Goal: Check status

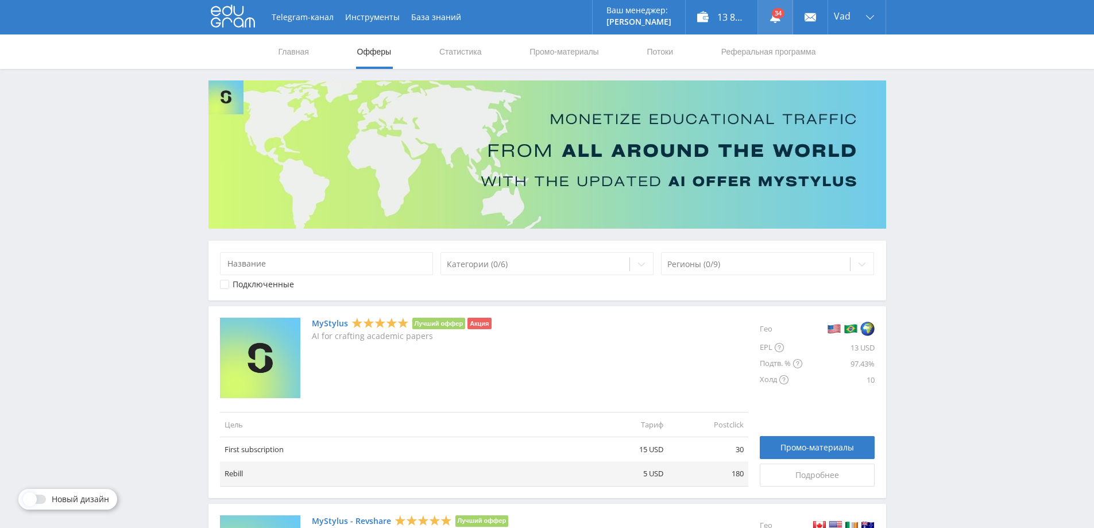
click at [775, 13] on link at bounding box center [775, 17] width 34 height 34
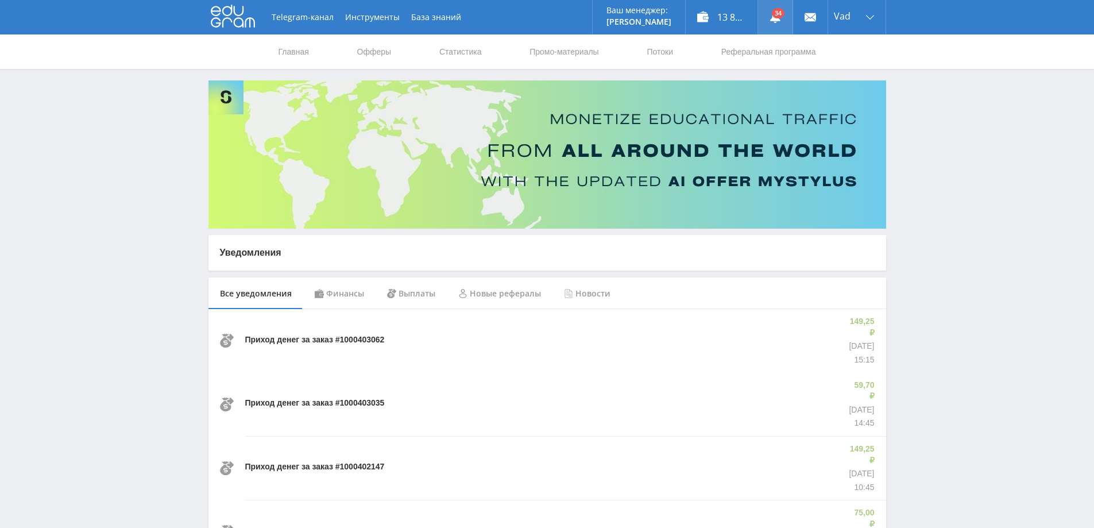
click at [776, 18] on use at bounding box center [775, 16] width 10 height 11
click at [466, 52] on link "Статистика" at bounding box center [460, 51] width 45 height 34
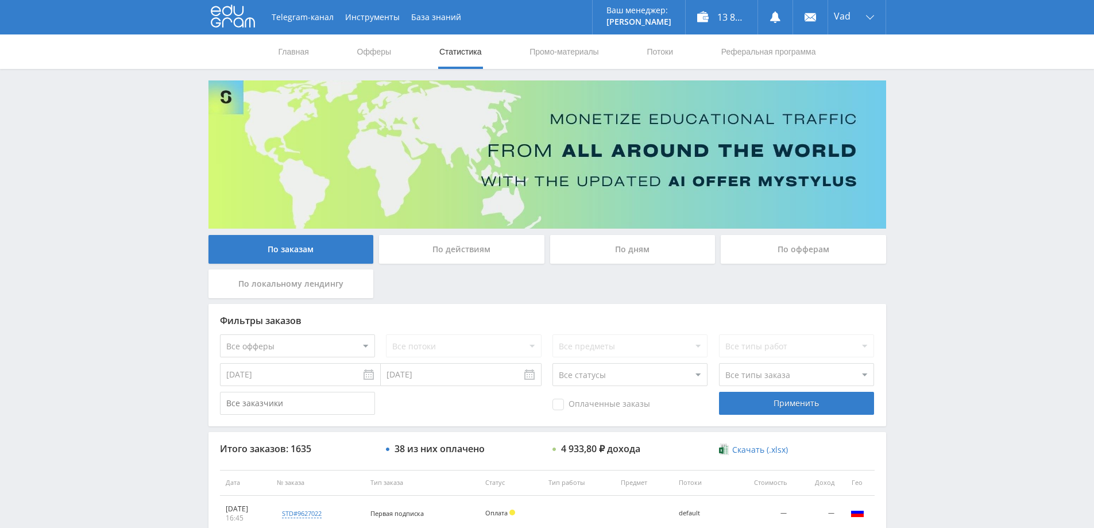
click at [656, 246] on div "По дням" at bounding box center [632, 249] width 165 height 29
click at [0, 0] on input "По дням" at bounding box center [0, 0] width 0 height 0
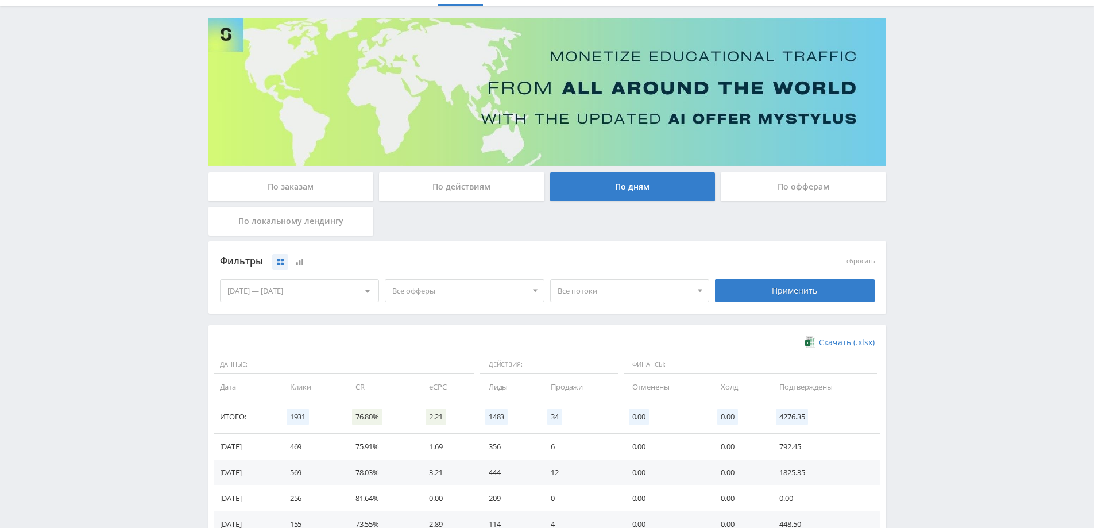
scroll to position [224, 0]
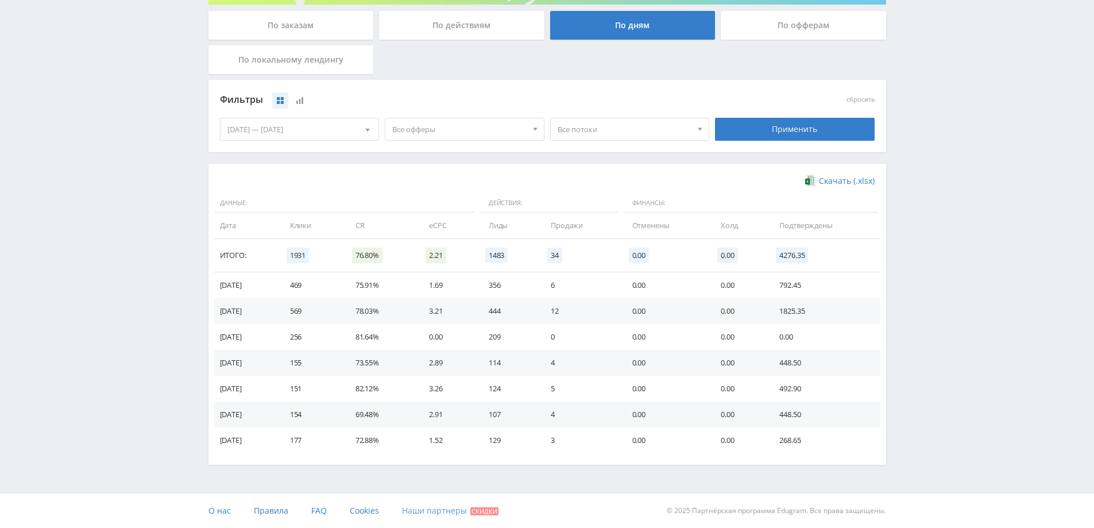
click at [428, 513] on span "Наши партнеры" at bounding box center [434, 510] width 65 height 11
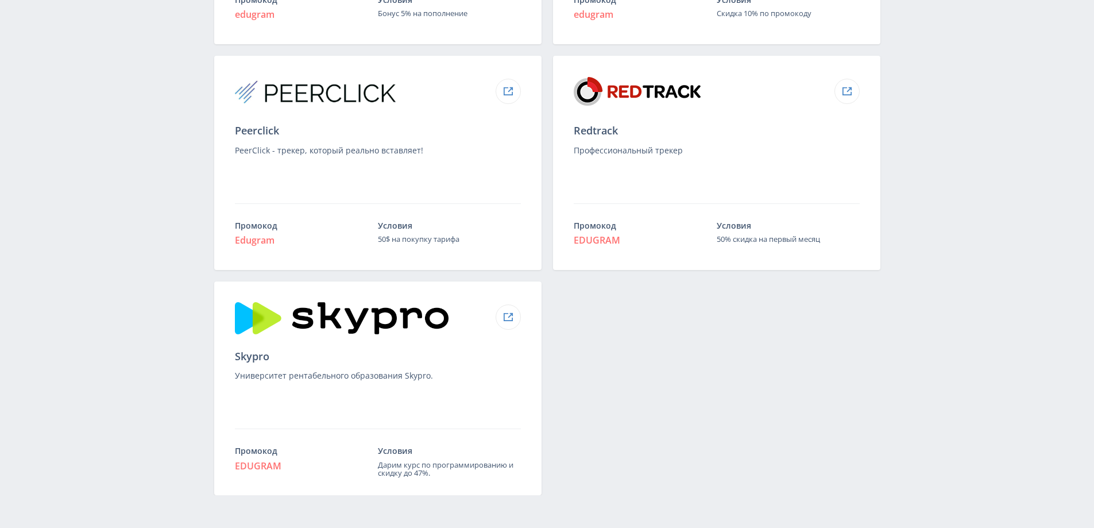
scroll to position [1232, 0]
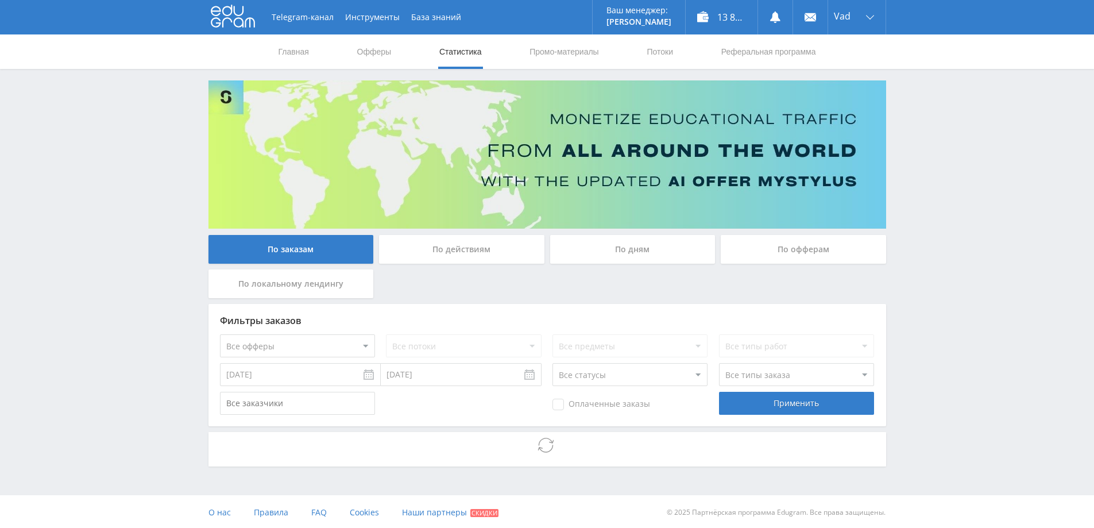
click at [659, 249] on div "По дням" at bounding box center [632, 249] width 165 height 29
click at [0, 0] on input "По дням" at bounding box center [0, 0] width 0 height 0
